Goal: Task Accomplishment & Management: Use online tool/utility

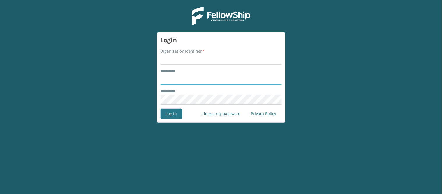
type input "******"
type input "WindGap"
click at [170, 112] on button "Log In" at bounding box center [171, 113] width 22 height 10
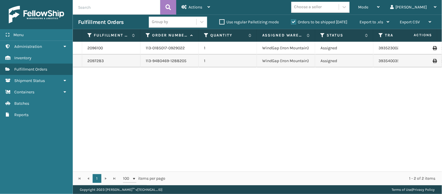
click at [170, 112] on div "2096100 113-0185017-0929022 1 WindGap (Iron Mountain) Assigned 393523002595 Fed…" at bounding box center [257, 107] width 369 height 130
click at [368, 5] on span "Mode" at bounding box center [363, 7] width 10 height 5
click at [272, 102] on div "2096100 113-0185017-0929022 1 WindGap (Iron Mountain) Assigned 393523002595 Fed…" at bounding box center [257, 107] width 369 height 130
click at [38, 72] on link "Fulfillment Orders" at bounding box center [36, 68] width 73 height 11
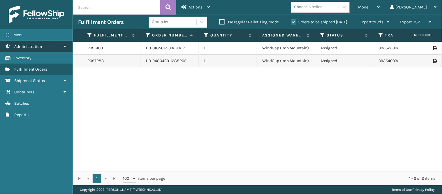
click at [59, 47] on link "Administration" at bounding box center [36, 46] width 73 height 11
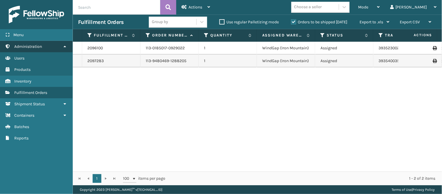
click at [59, 47] on link "Administration" at bounding box center [36, 46] width 73 height 11
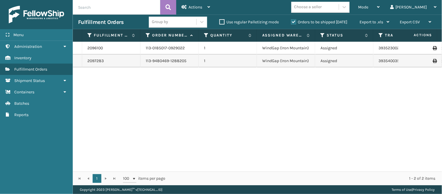
click at [293, 45] on td "WindGap (Iron Mountain)" at bounding box center [286, 48] width 58 height 13
click at [287, 51] on td "WindGap (Iron Mountain)" at bounding box center [286, 48] width 58 height 13
click at [284, 48] on td "WindGap (Iron Mountain)" at bounding box center [286, 48] width 58 height 13
click at [380, 1] on div "Mode" at bounding box center [369, 7] width 22 height 15
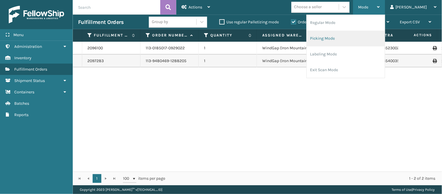
click at [364, 38] on li "Picking Mode" at bounding box center [346, 39] width 78 height 16
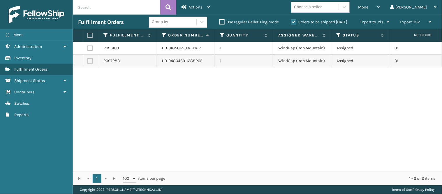
click at [90, 47] on label at bounding box center [89, 47] width 5 height 5
click at [88, 47] on input "checkbox" at bounding box center [87, 47] width 0 height 4
checkbox input "true"
click at [108, 48] on link "2096100" at bounding box center [110, 48] width 15 height 6
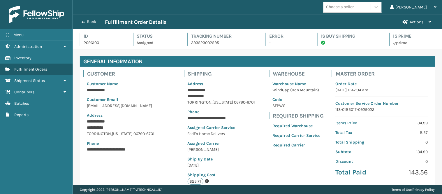
scroll to position [14, 369]
click at [37, 63] on link "Fulfillment Orders" at bounding box center [36, 68] width 73 height 11
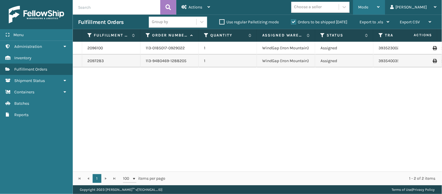
click at [380, 4] on div "Mode" at bounding box center [369, 7] width 22 height 15
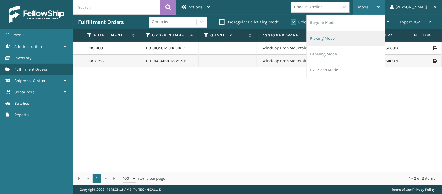
click at [361, 41] on li "Picking Mode" at bounding box center [346, 39] width 78 height 16
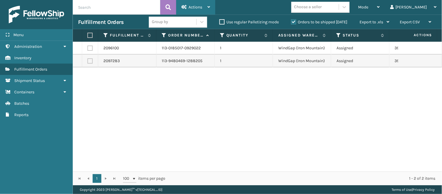
click at [213, 4] on div "Actions Settings Remove All Filters Export Labels Create Picking Batch" at bounding box center [195, 7] width 39 height 15
click at [288, 105] on div "2096100 113-0185017-0929022 1 WindGap (Iron Mountain) Assigned 393523002595 Fed…" at bounding box center [257, 107] width 369 height 130
click at [89, 49] on label at bounding box center [89, 47] width 5 height 5
click at [88, 49] on input "checkbox" at bounding box center [87, 47] width 0 height 4
checkbox input "true"
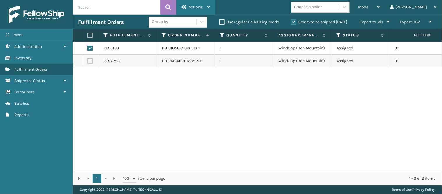
click at [205, 8] on div "Actions" at bounding box center [195, 7] width 29 height 15
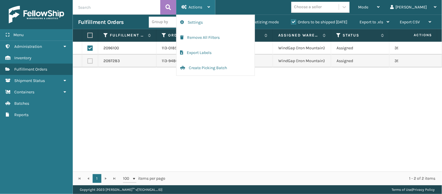
click at [203, 3] on div "Actions" at bounding box center [195, 7] width 29 height 15
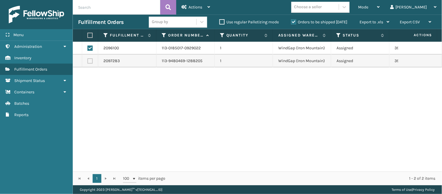
click at [115, 83] on div "2096100 113-0185017-0929022 1 WindGap (Iron Mountain) Assigned 393523002595 Fed…" at bounding box center [257, 107] width 369 height 130
click at [59, 68] on link "Fulfillment Orders" at bounding box center [36, 68] width 73 height 11
